Goal: Task Accomplishment & Management: Use online tool/utility

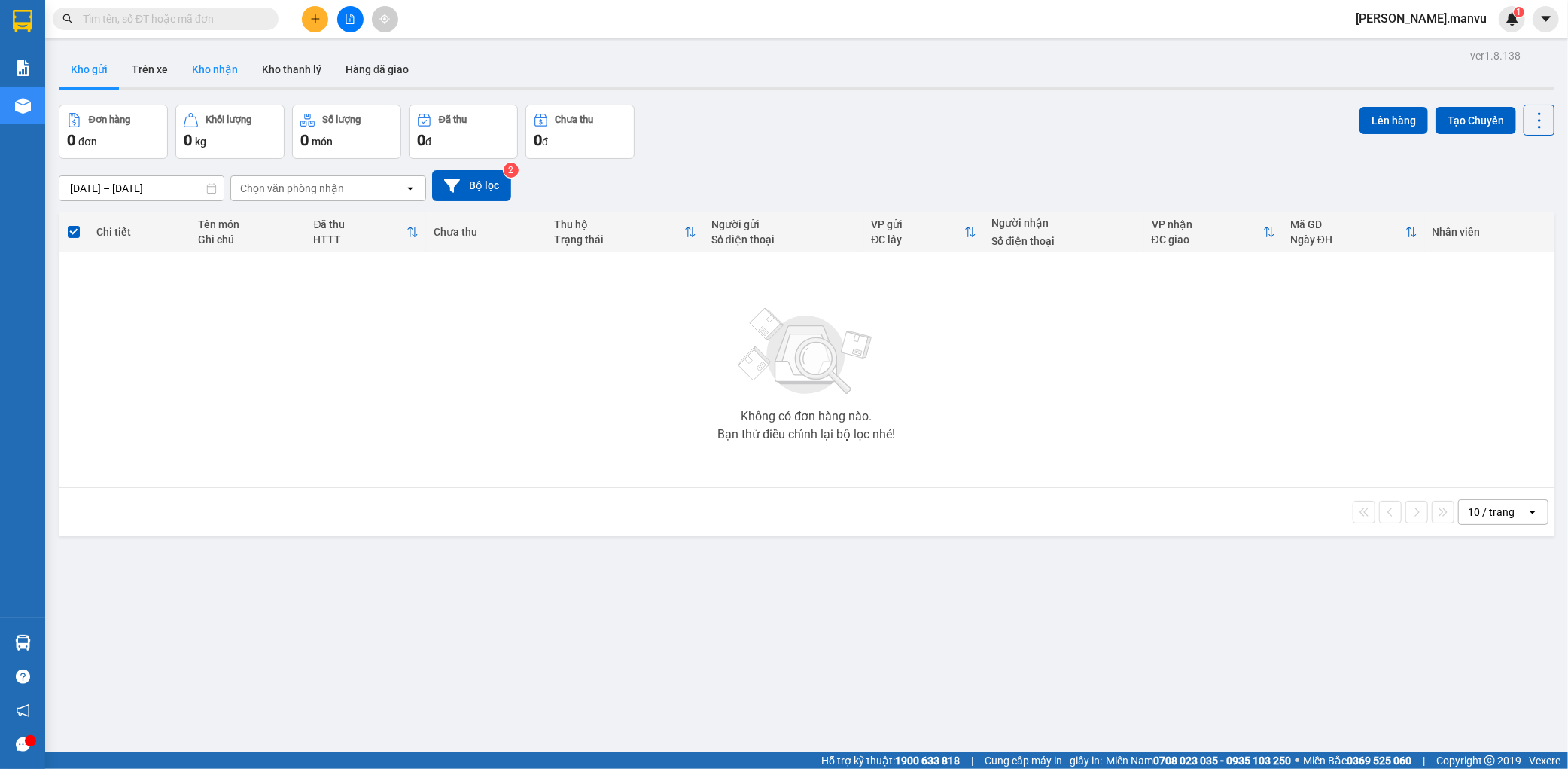
click at [201, 77] on button "Kho nhận" at bounding box center [214, 69] width 70 height 36
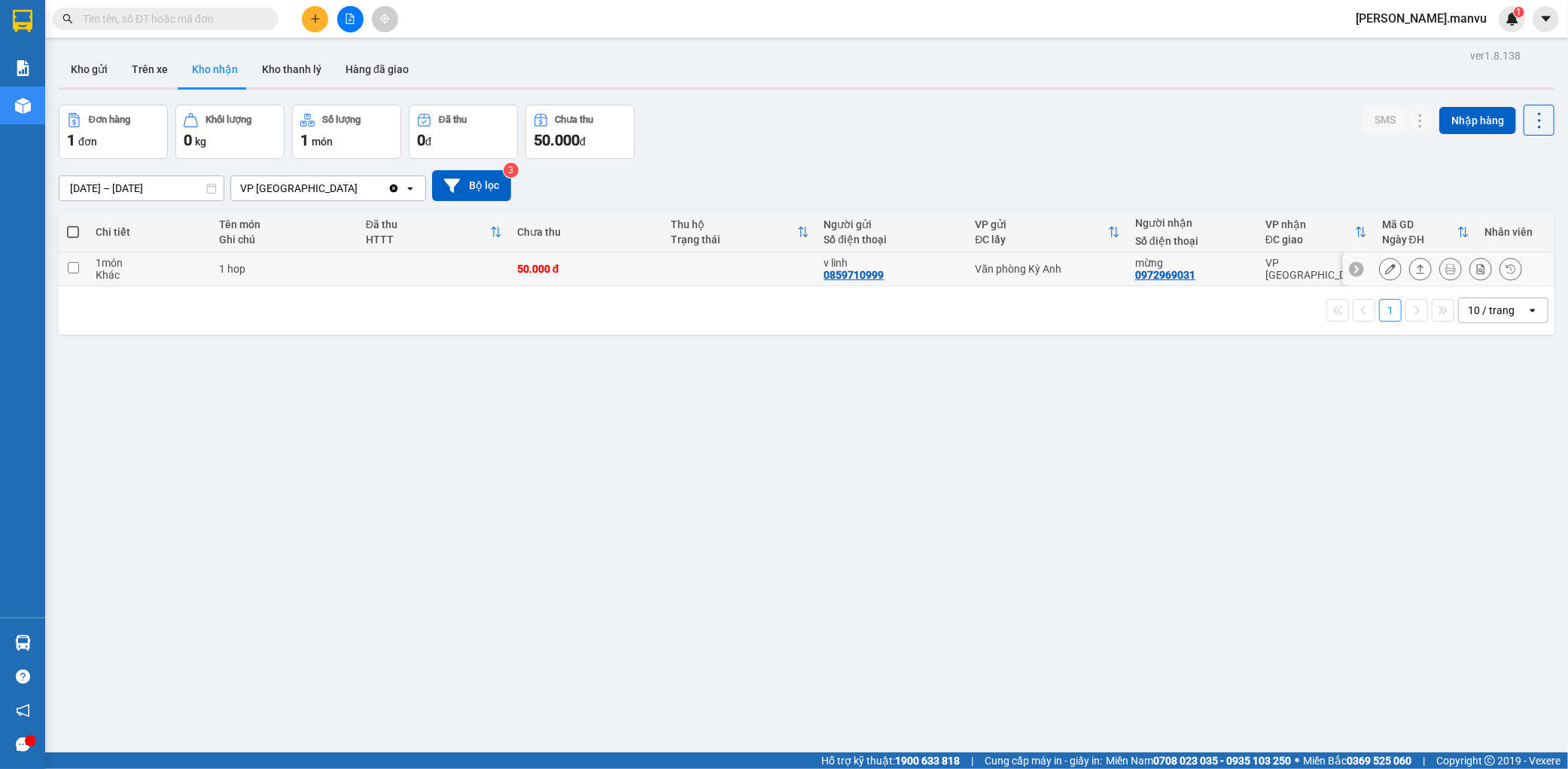
click at [1380, 268] on button at bounding box center [1390, 269] width 21 height 26
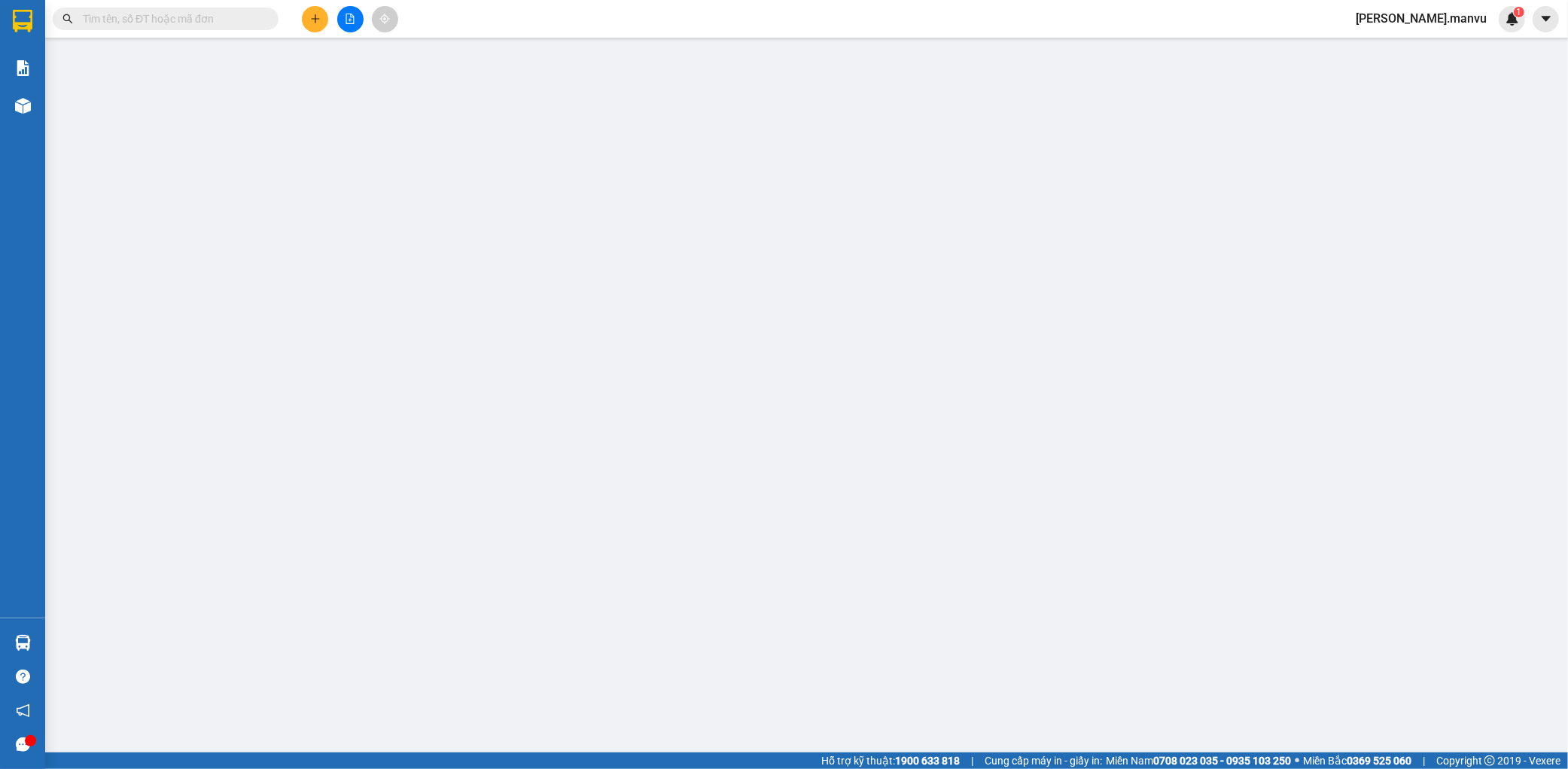
type input "0859710999"
type input "v linh"
type input "0972969031"
type input "mừng"
type input "50.000"
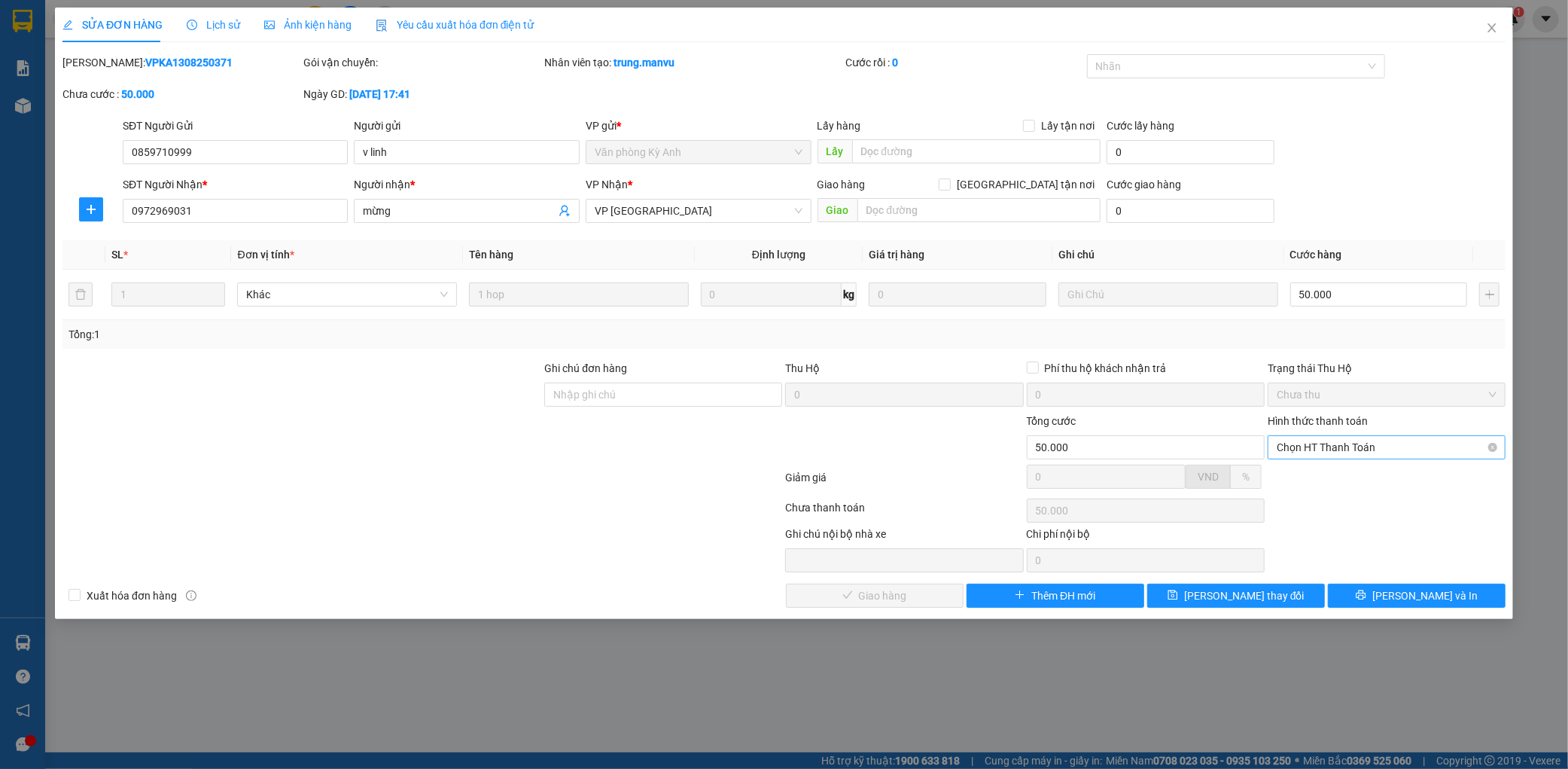
click at [1323, 452] on div "Hình thức thanh toán Chọn HT Thanh Toán" at bounding box center [1386, 439] width 238 height 53
click at [1326, 448] on span "Chọn HT Thanh Toán" at bounding box center [1387, 447] width 220 height 22
click at [1307, 476] on div "Tại văn phòng" at bounding box center [1387, 477] width 220 height 16
type input "0"
click at [904, 589] on span "[PERSON_NAME] và Giao hàng" at bounding box center [887, 595] width 145 height 16
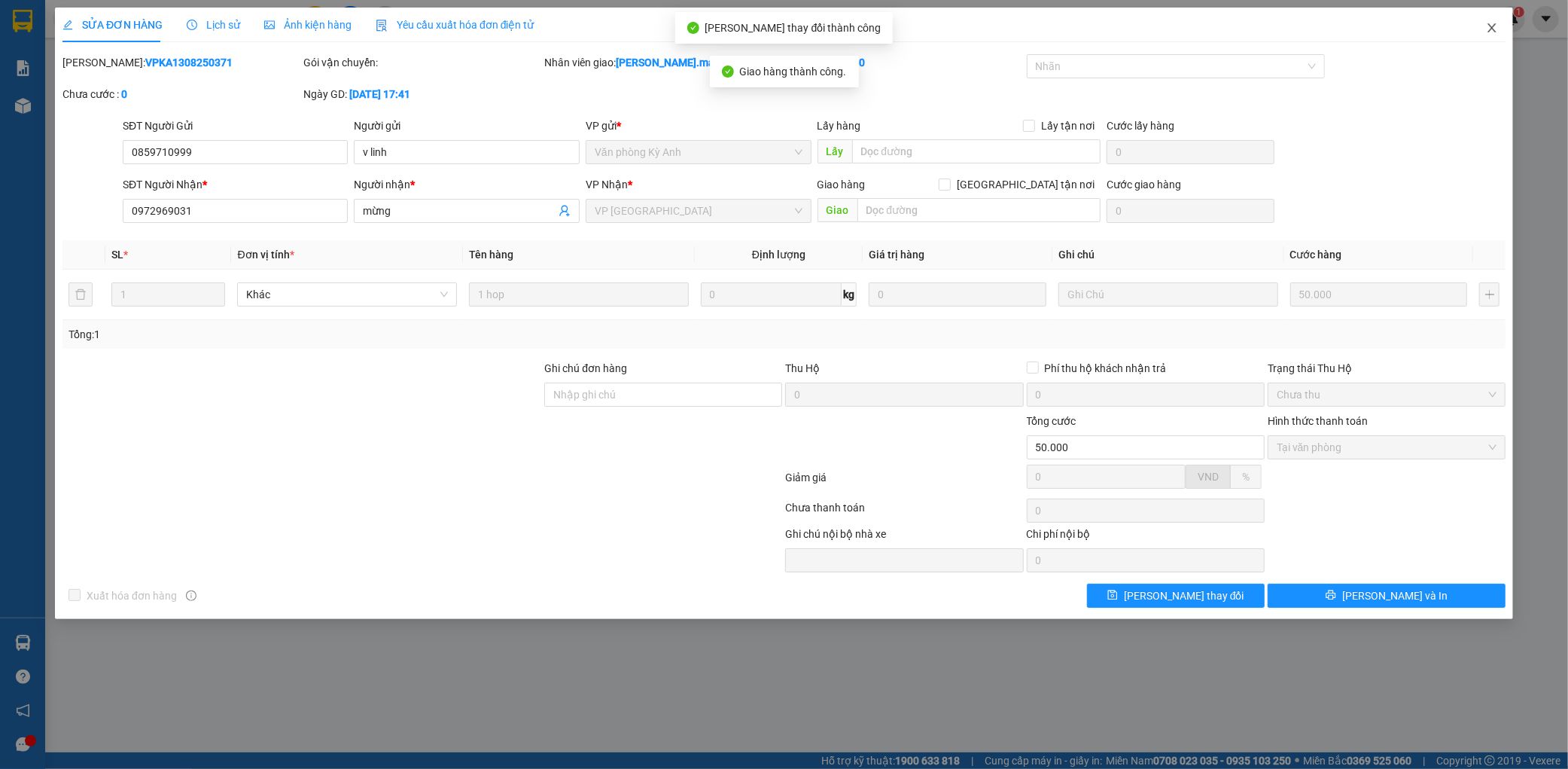
click at [1494, 35] on span "Close" at bounding box center [1492, 29] width 42 height 42
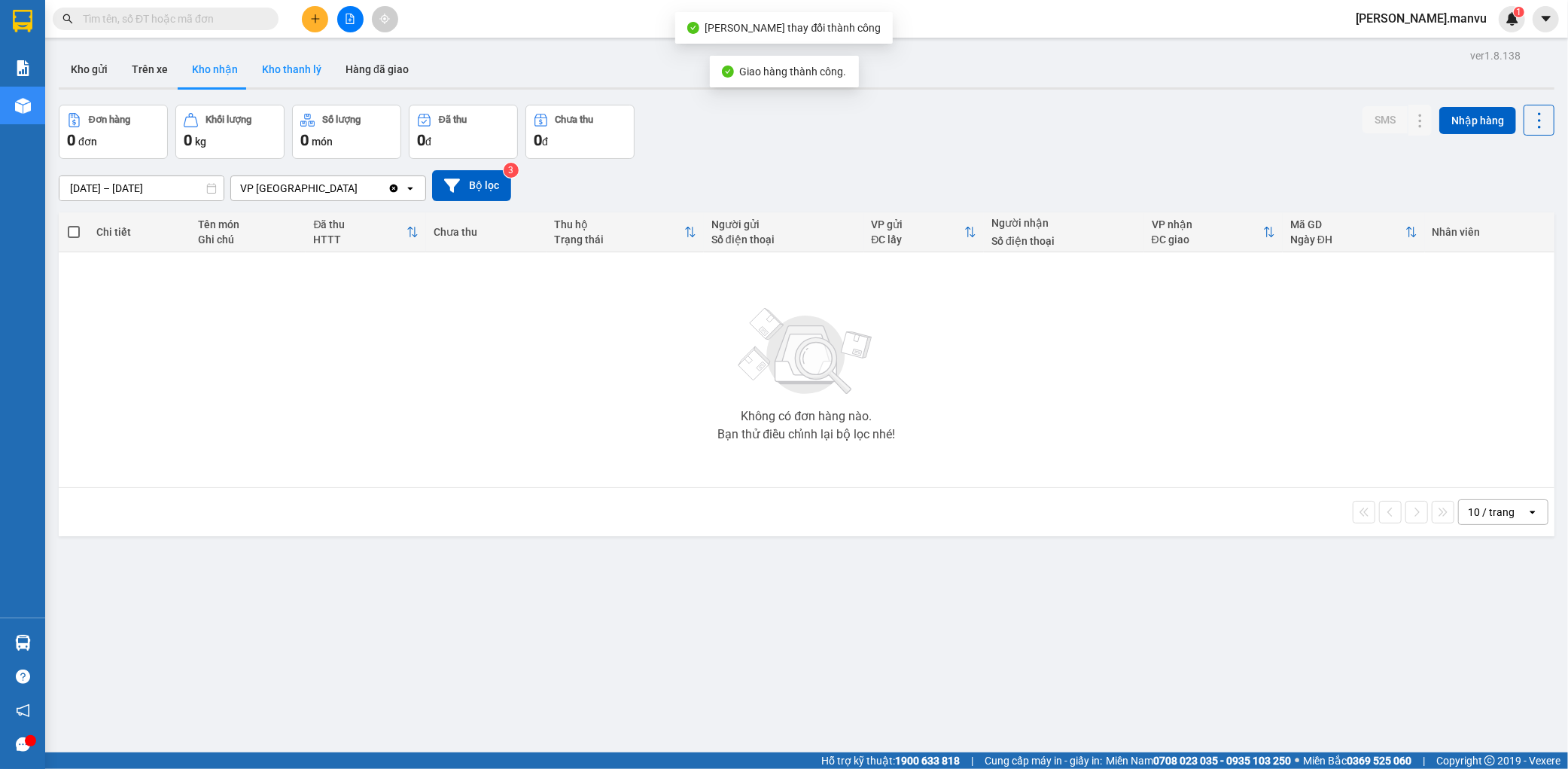
click at [296, 65] on button "Kho thanh lý" at bounding box center [292, 69] width 84 height 36
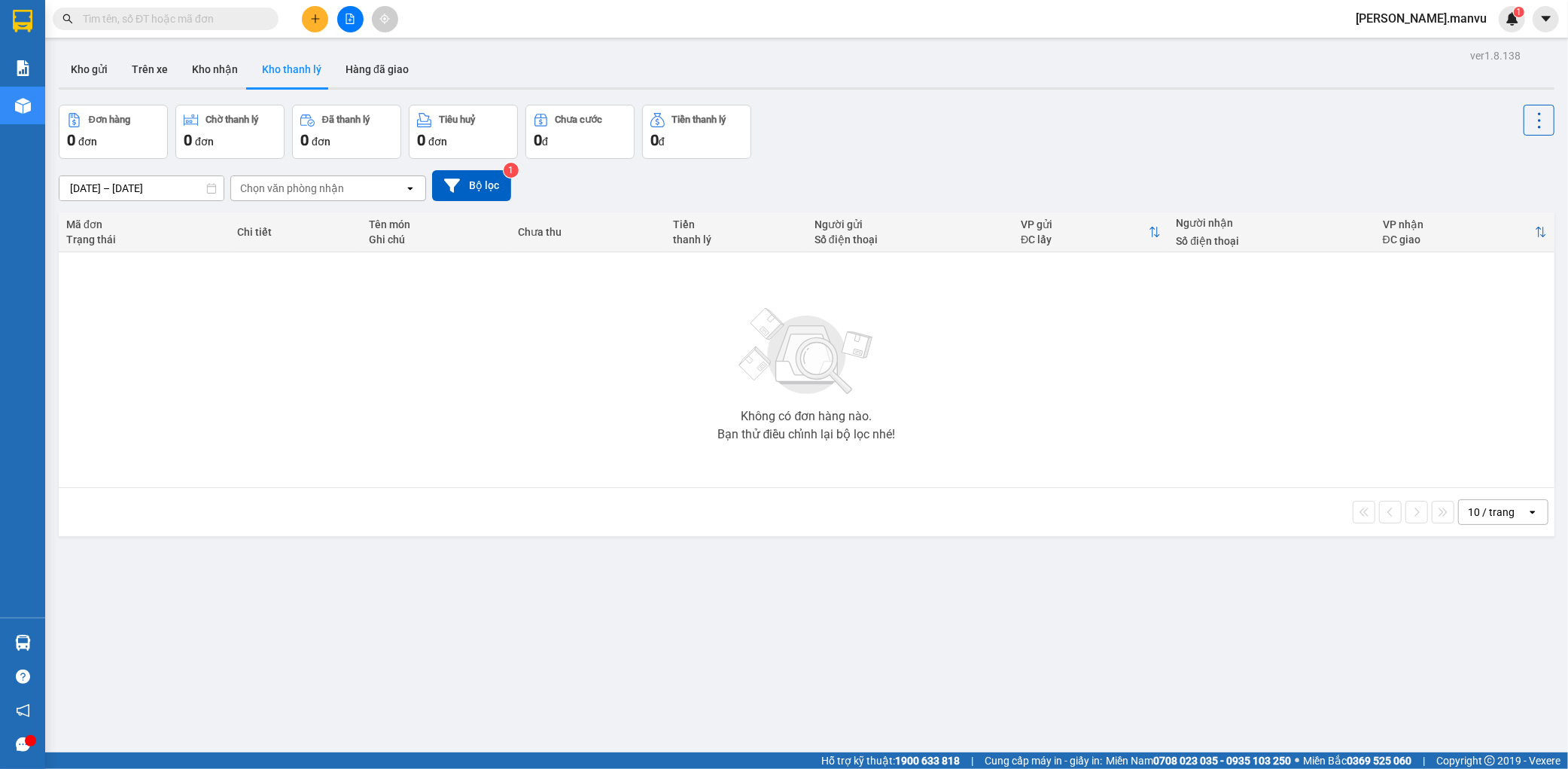
drag, startPoint x: 374, startPoint y: 67, endPoint x: 385, endPoint y: 96, distance: 31.0
click at [374, 67] on button "Hàng đã giao" at bounding box center [377, 69] width 87 height 36
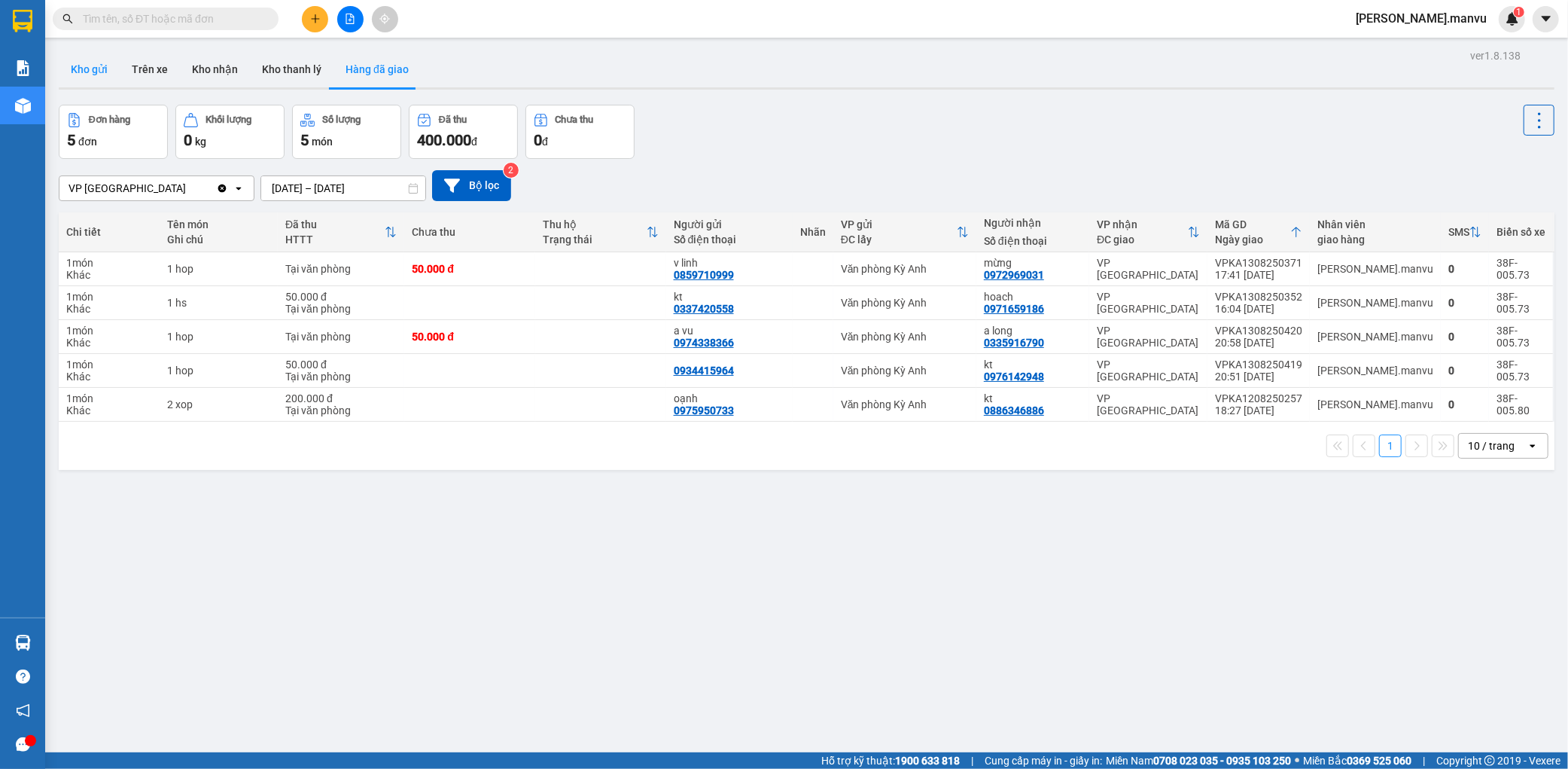
click at [114, 71] on button "Kho gửi" at bounding box center [89, 69] width 61 height 36
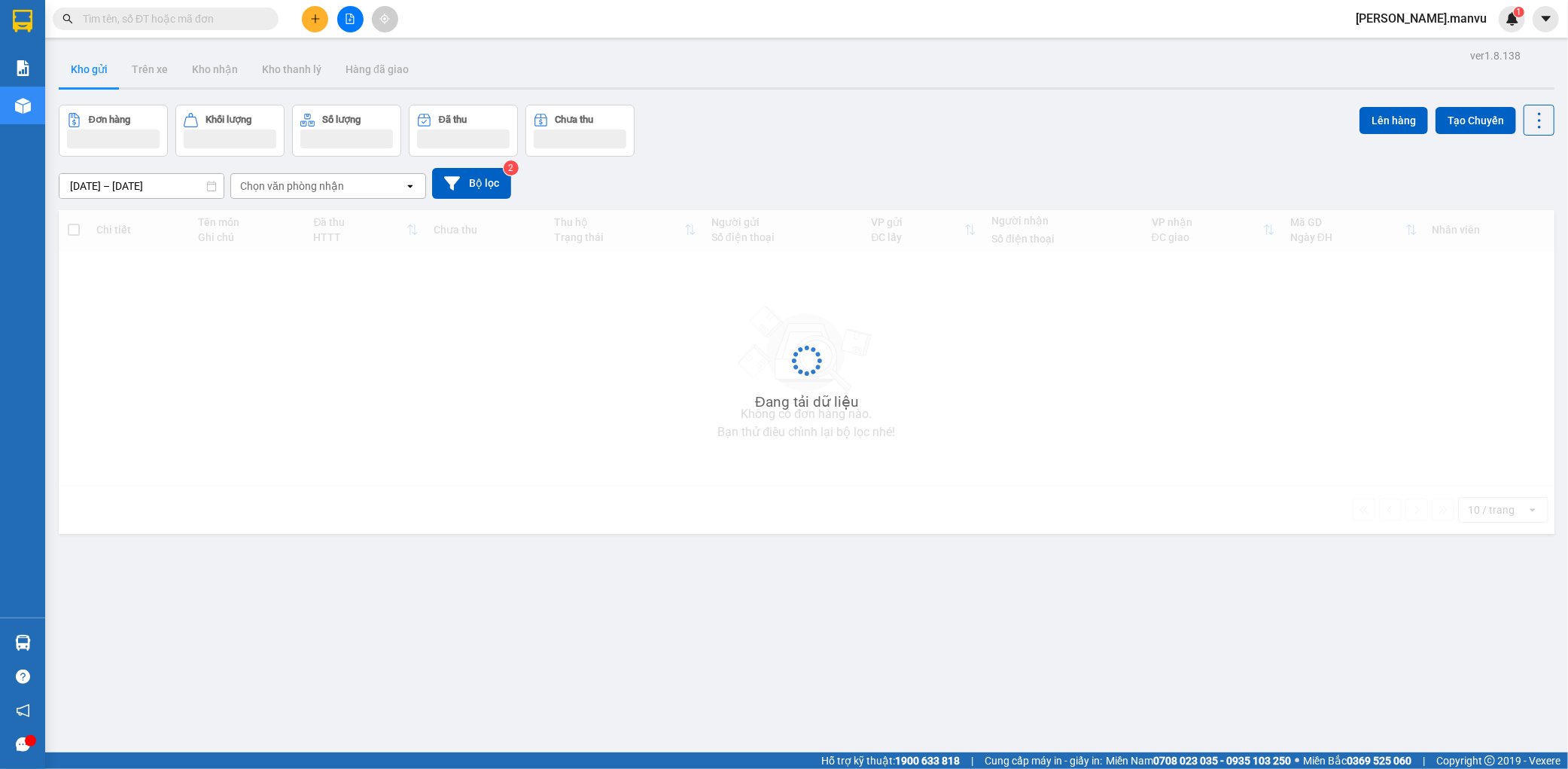
drag, startPoint x: 152, startPoint y: 25, endPoint x: 230, endPoint y: 15, distance: 78.6
click at [155, 24] on input "text" at bounding box center [171, 19] width 177 height 16
